Goal: Find specific page/section: Find specific page/section

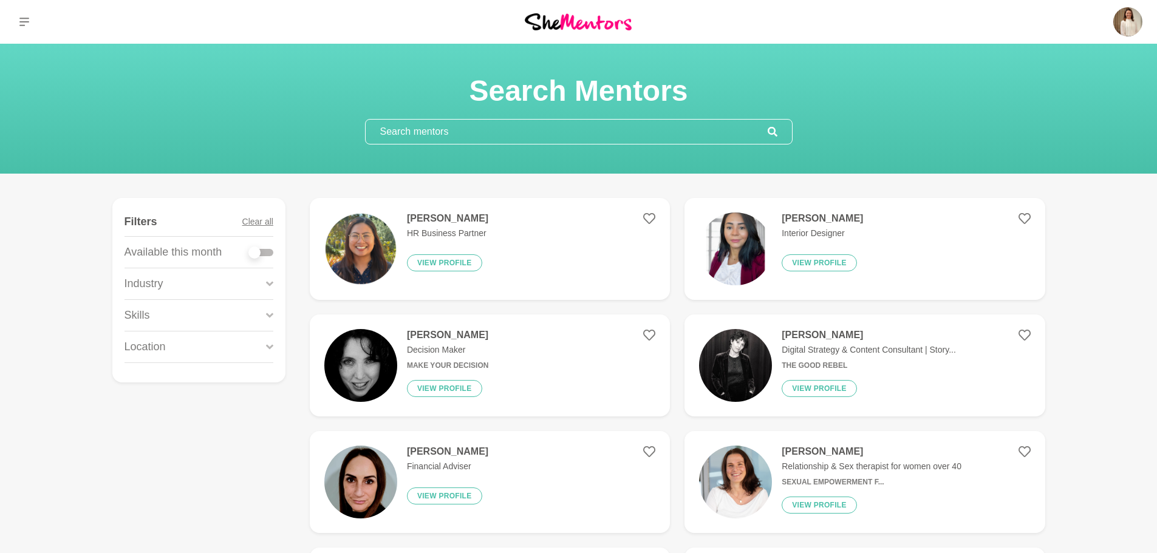
click at [268, 284] on icon at bounding box center [269, 283] width 7 height 5
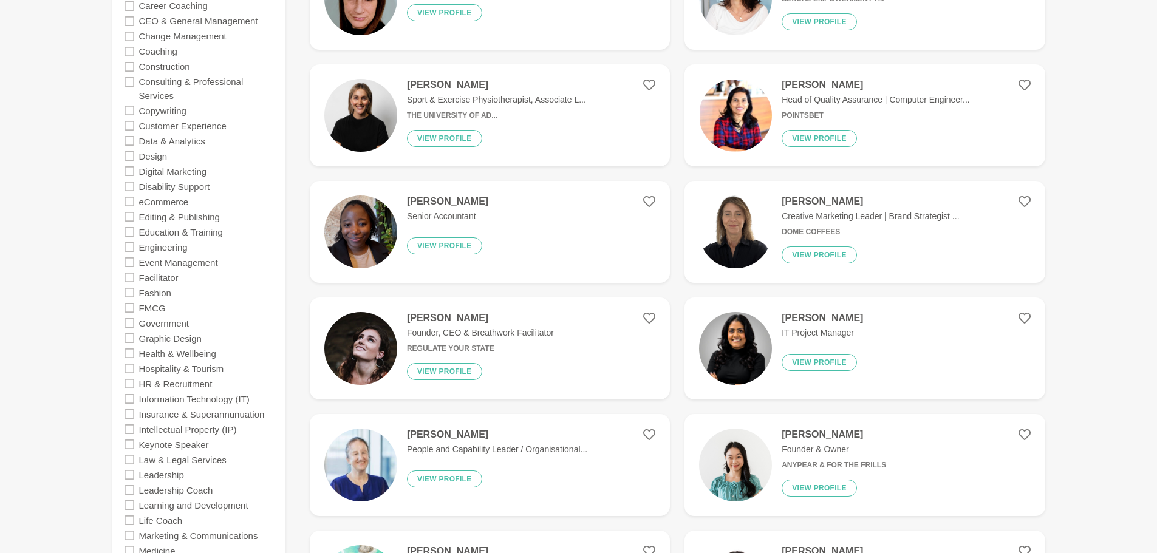
scroll to position [486, 0]
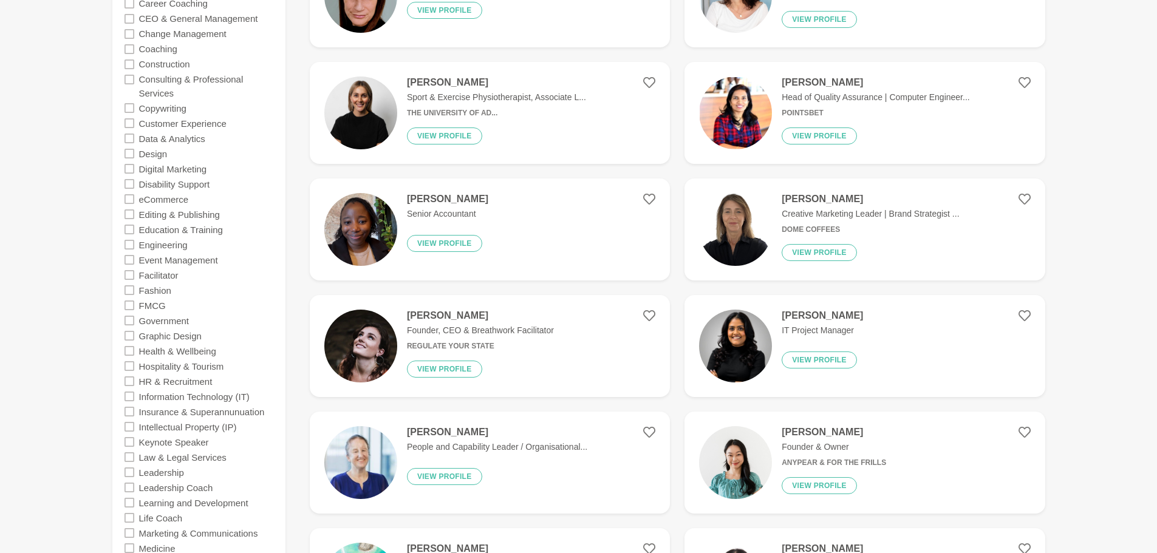
click at [130, 415] on icon at bounding box center [129, 412] width 10 height 10
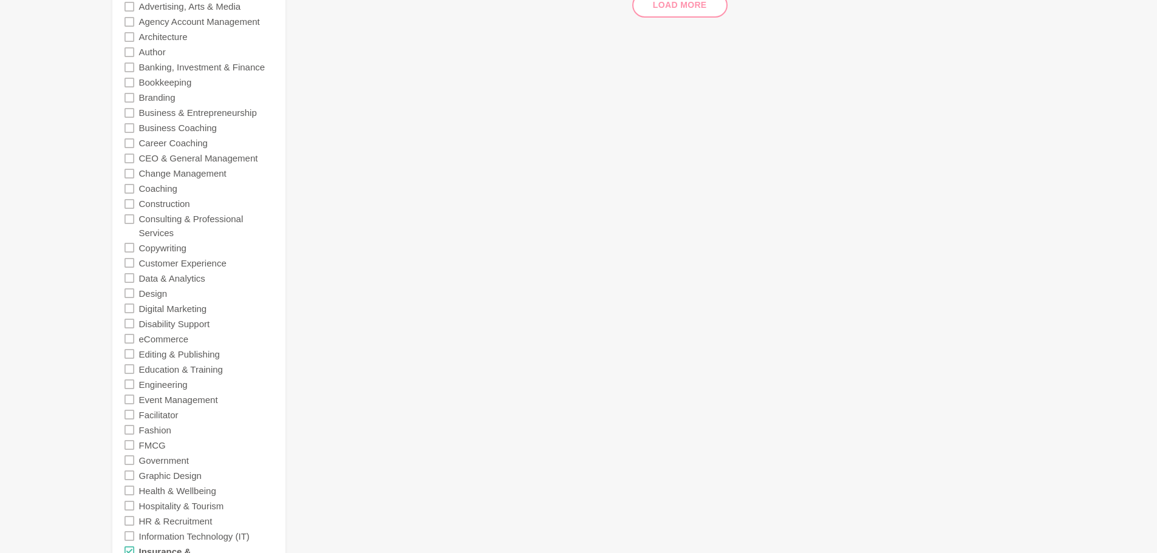
scroll to position [182, 0]
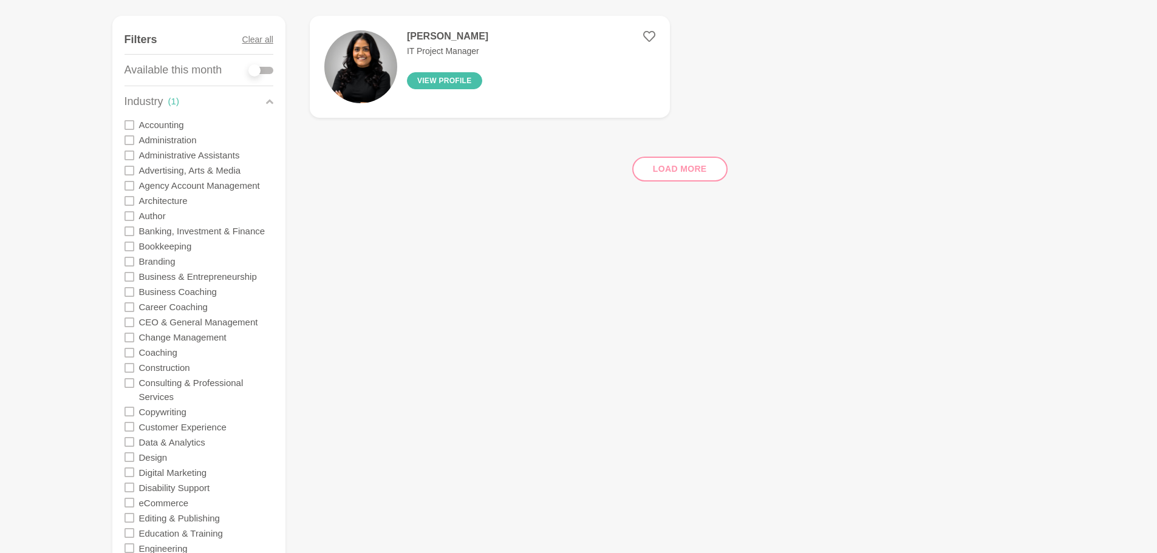
click at [433, 83] on button "View profile" at bounding box center [444, 80] width 75 height 17
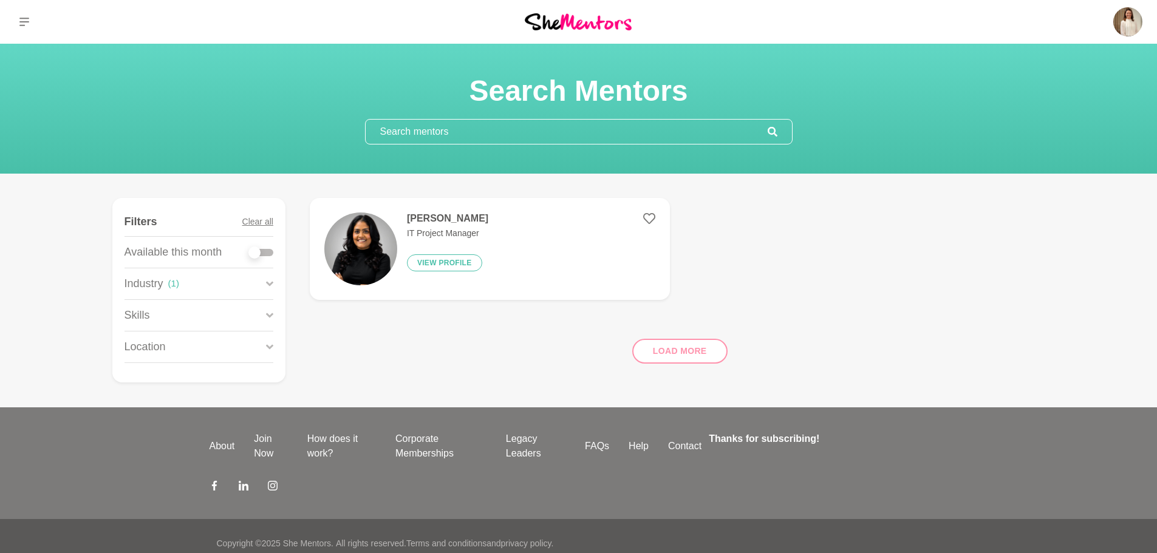
click at [266, 282] on icon at bounding box center [269, 284] width 7 height 16
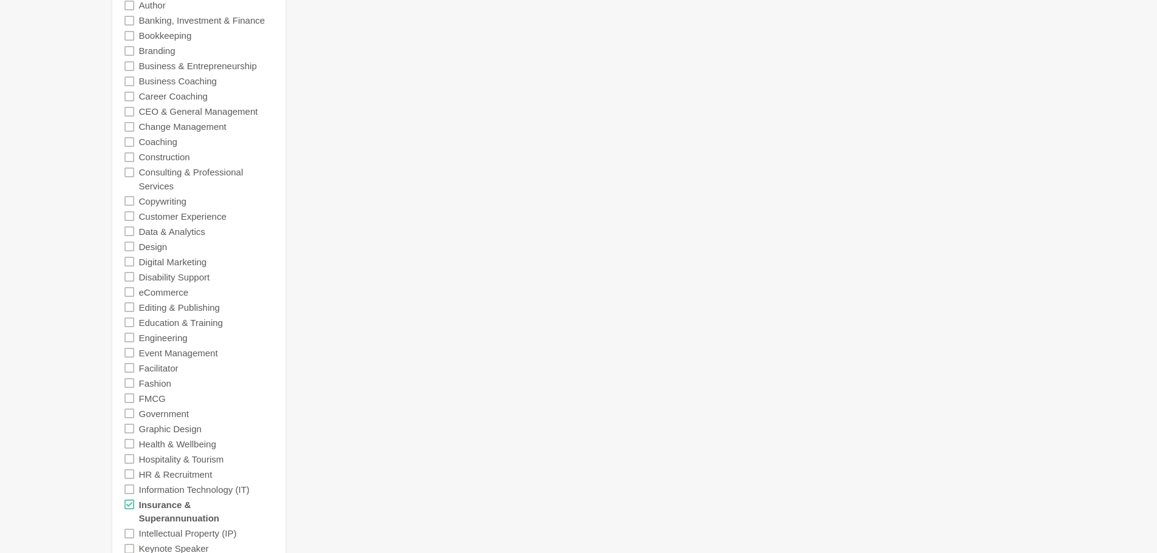
scroll to position [425, 0]
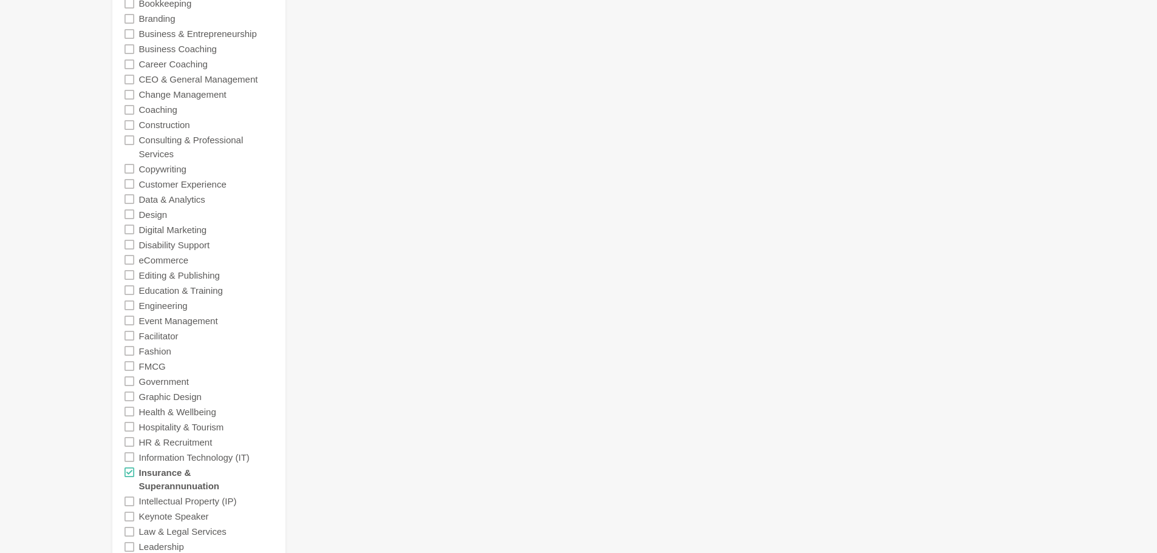
click at [127, 473] on icon at bounding box center [129, 472] width 10 height 10
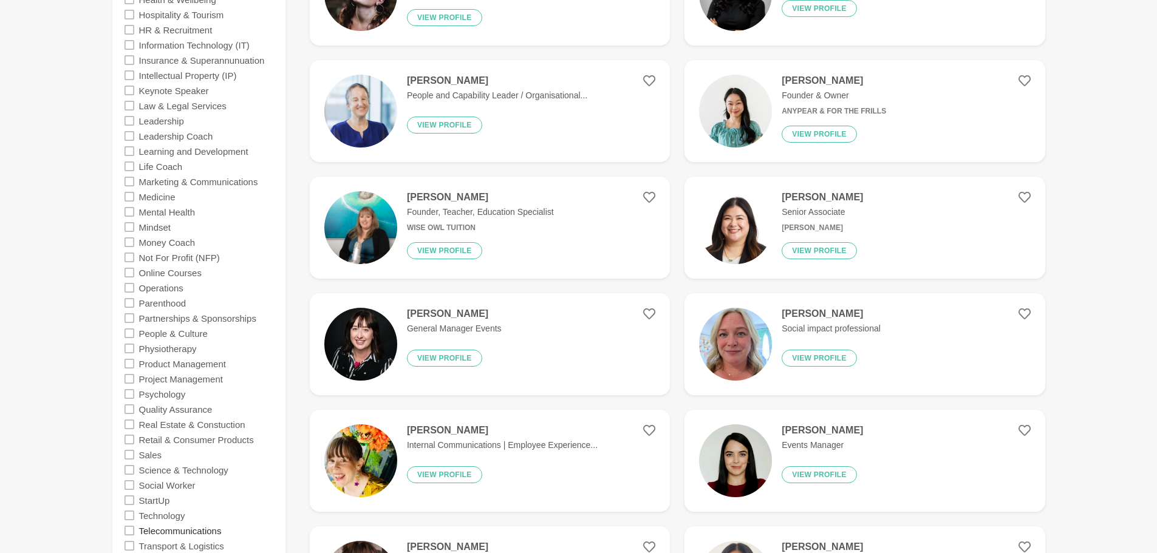
scroll to position [789, 0]
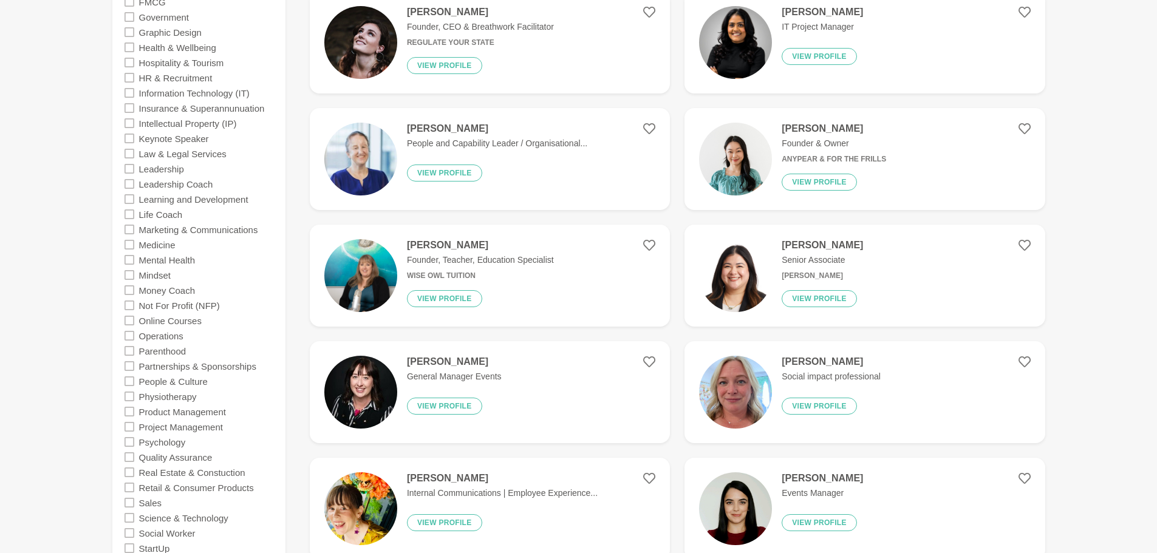
click at [129, 78] on icon at bounding box center [129, 78] width 10 height 10
